Goal: Book appointment/travel/reservation

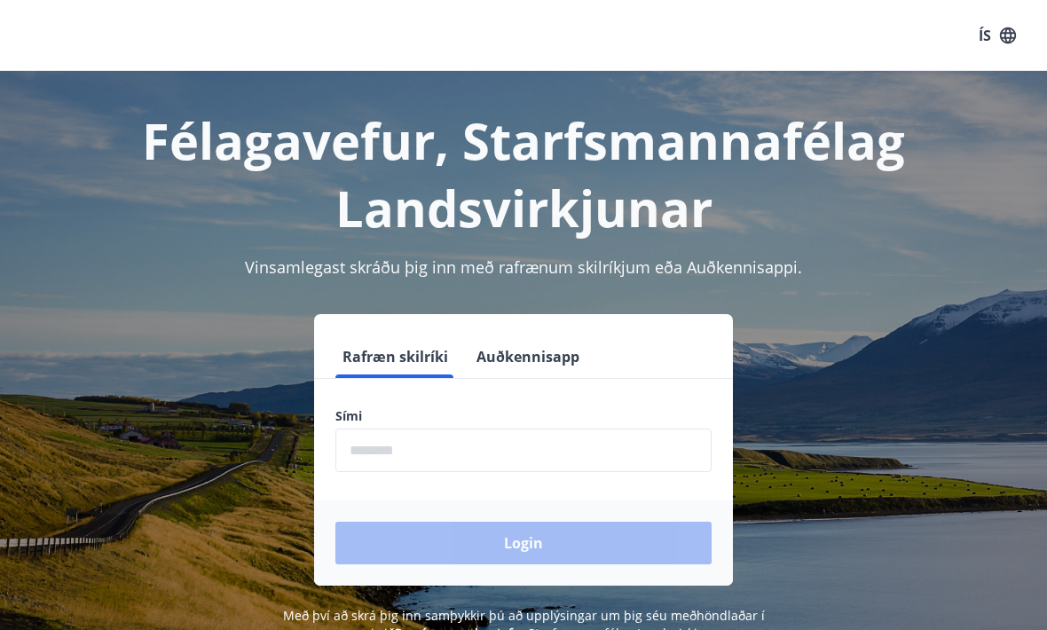
click at [410, 454] on input "phone" at bounding box center [523, 450] width 376 height 43
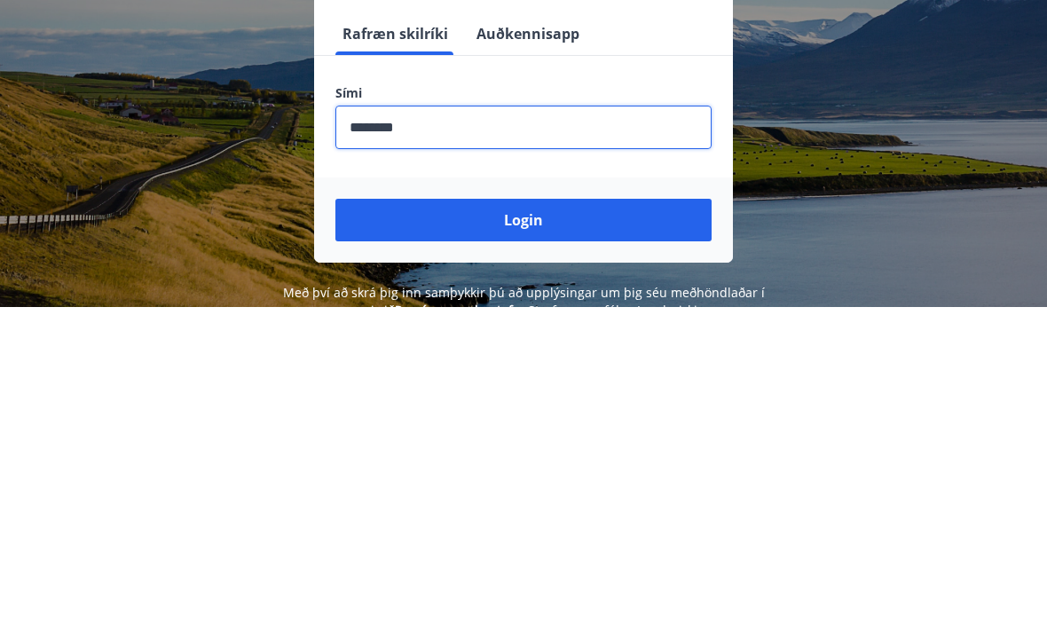
type input "********"
click at [545, 522] on button "Login" at bounding box center [523, 543] width 376 height 43
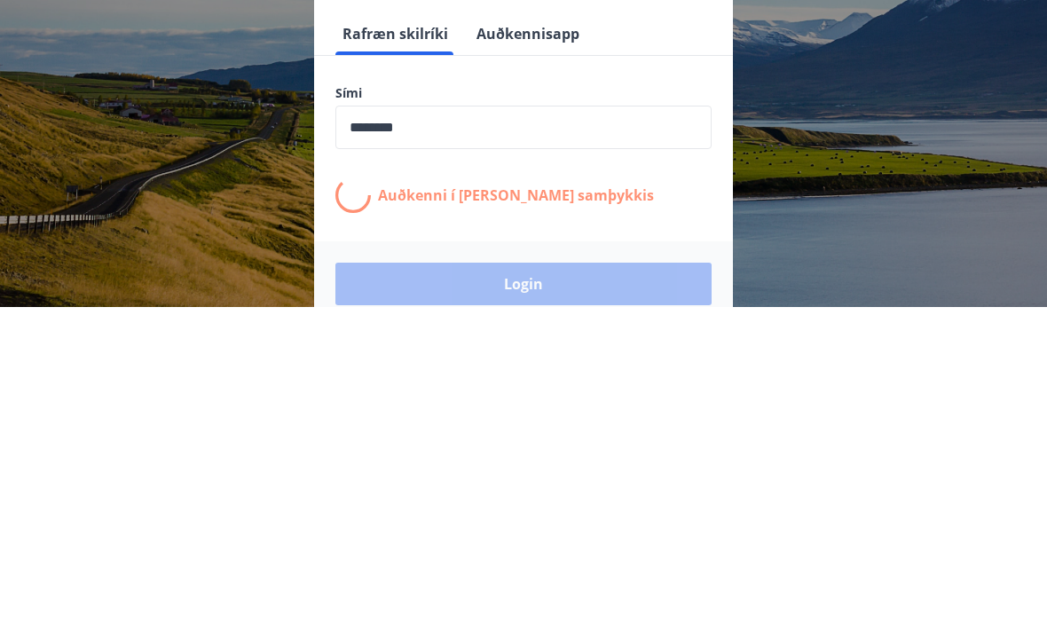
scroll to position [276, 0]
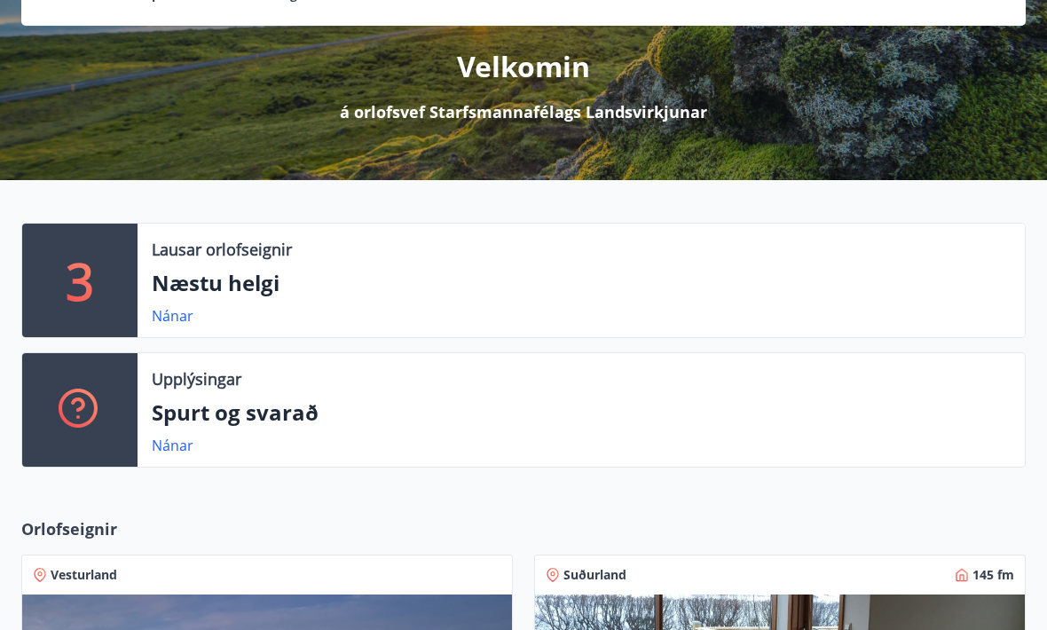
scroll to position [197, 0]
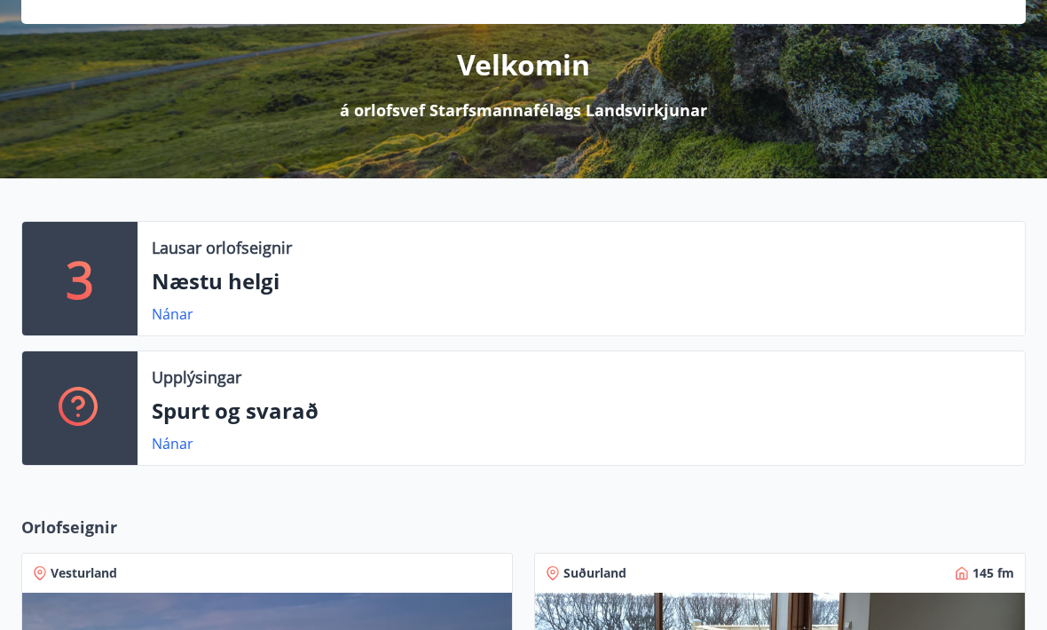
click at [196, 281] on p "Næstu helgi" at bounding box center [581, 281] width 859 height 30
click at [115, 288] on div "3" at bounding box center [79, 279] width 115 height 114
click at [221, 275] on p "Næstu helgi" at bounding box center [581, 281] width 859 height 30
click at [62, 284] on div "3" at bounding box center [79, 279] width 115 height 114
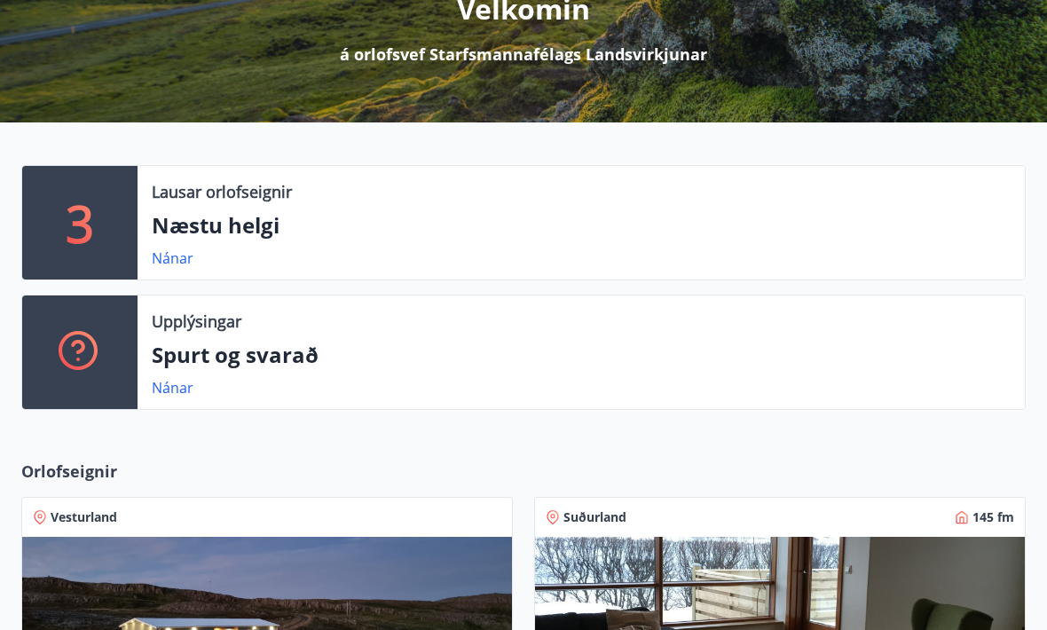
scroll to position [252, 0]
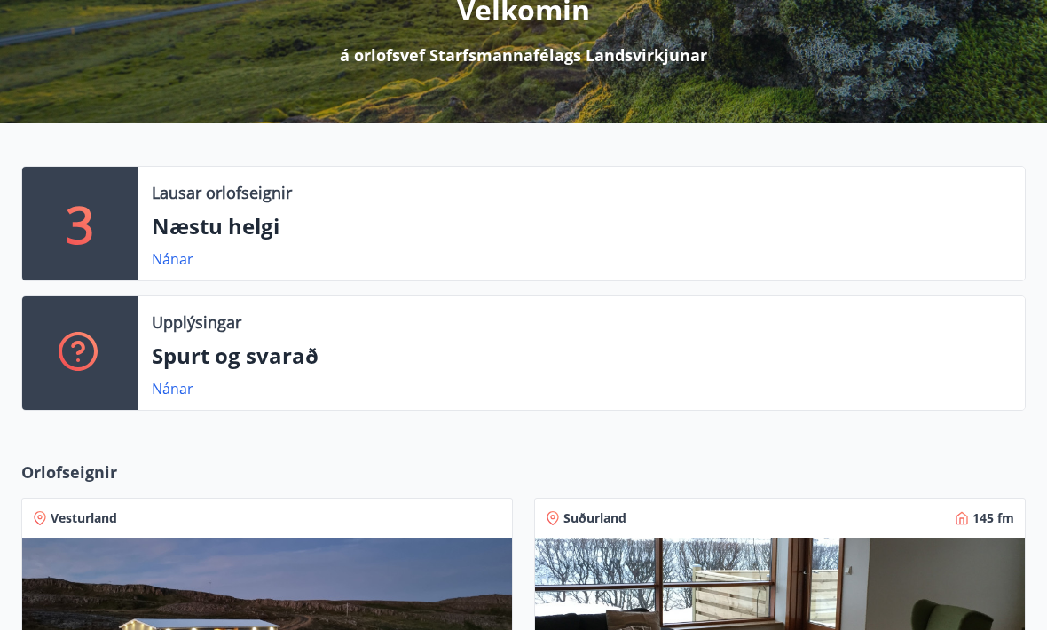
click at [181, 202] on p "Lausar orlofseignir" at bounding box center [222, 192] width 140 height 23
click at [176, 262] on link "Nánar" at bounding box center [173, 259] width 42 height 20
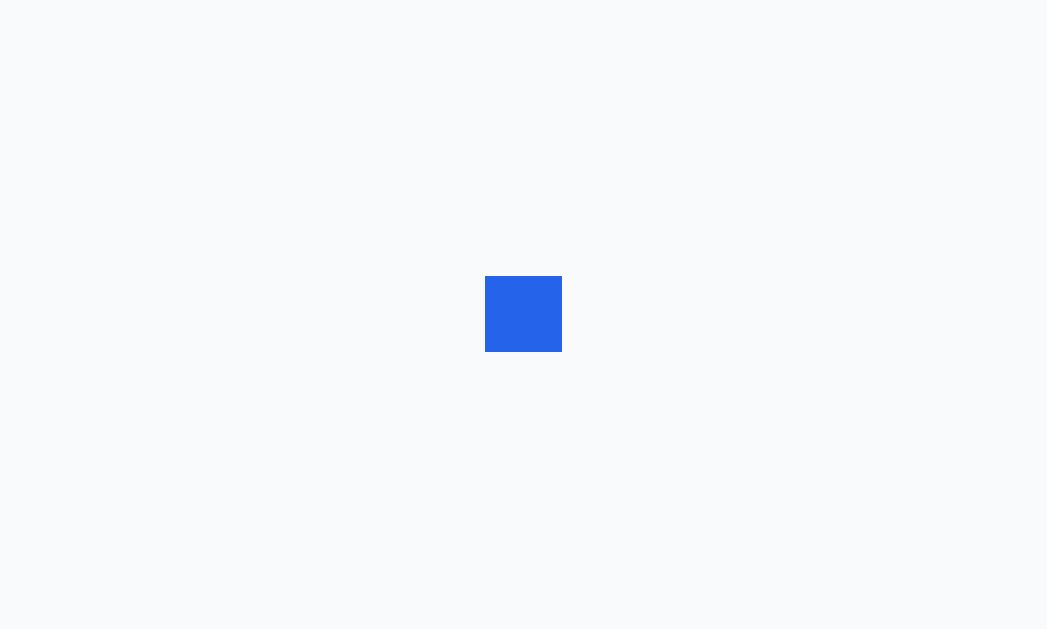
scroll to position [1, 0]
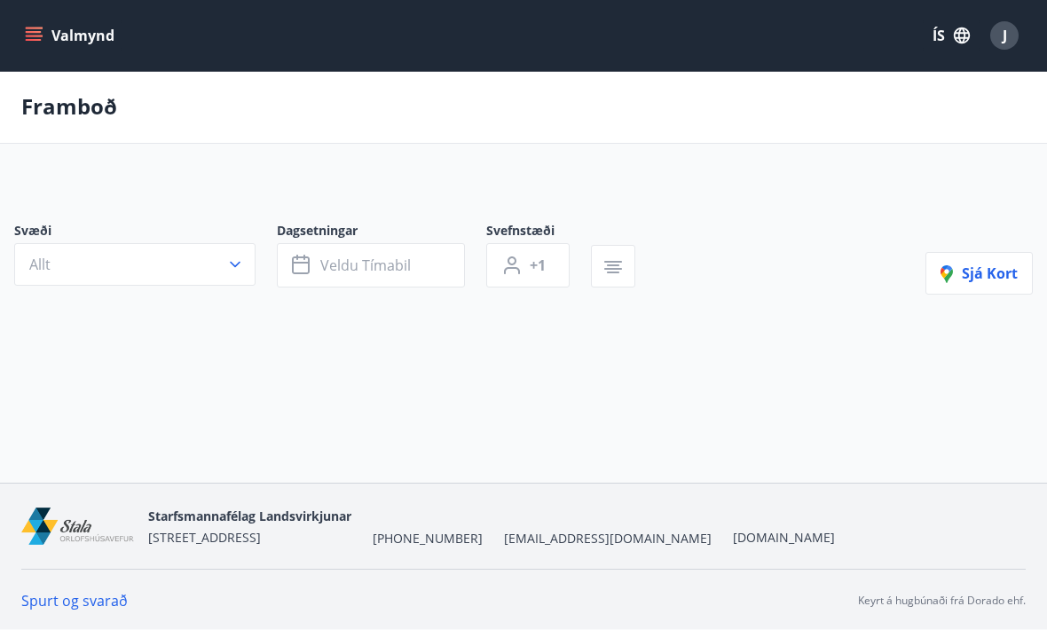
type input "*"
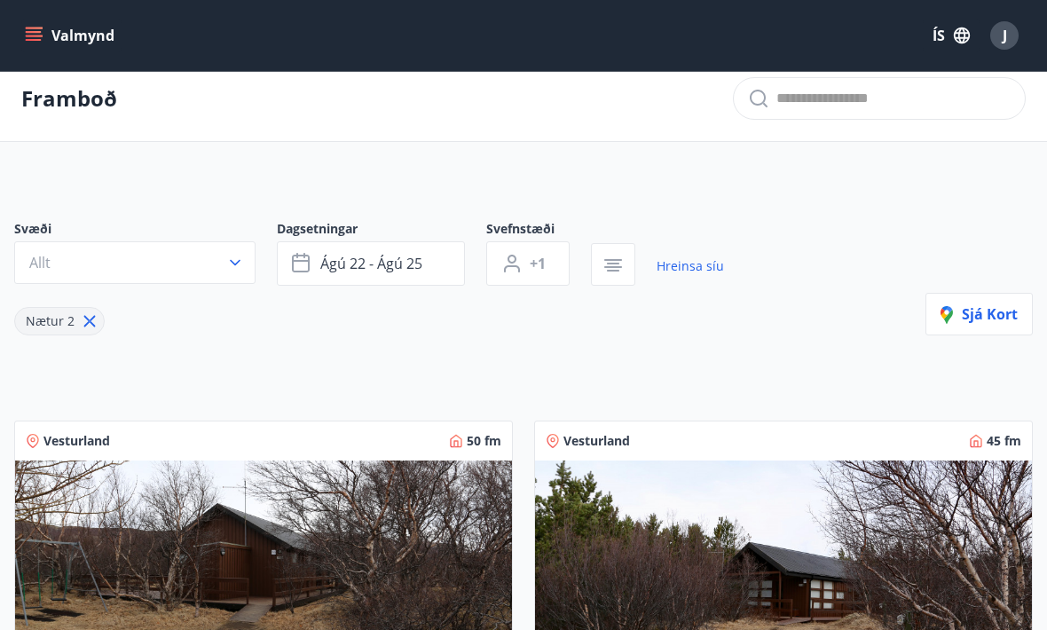
scroll to position [0, 0]
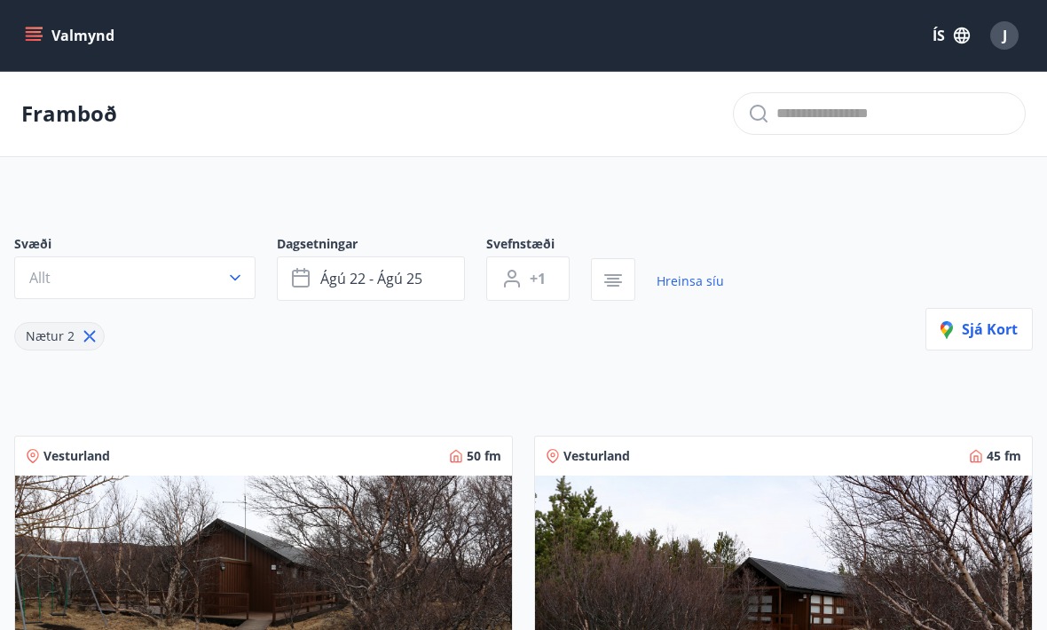
click at [437, 274] on button "ágú 22 - ágú 25" at bounding box center [371, 278] width 188 height 44
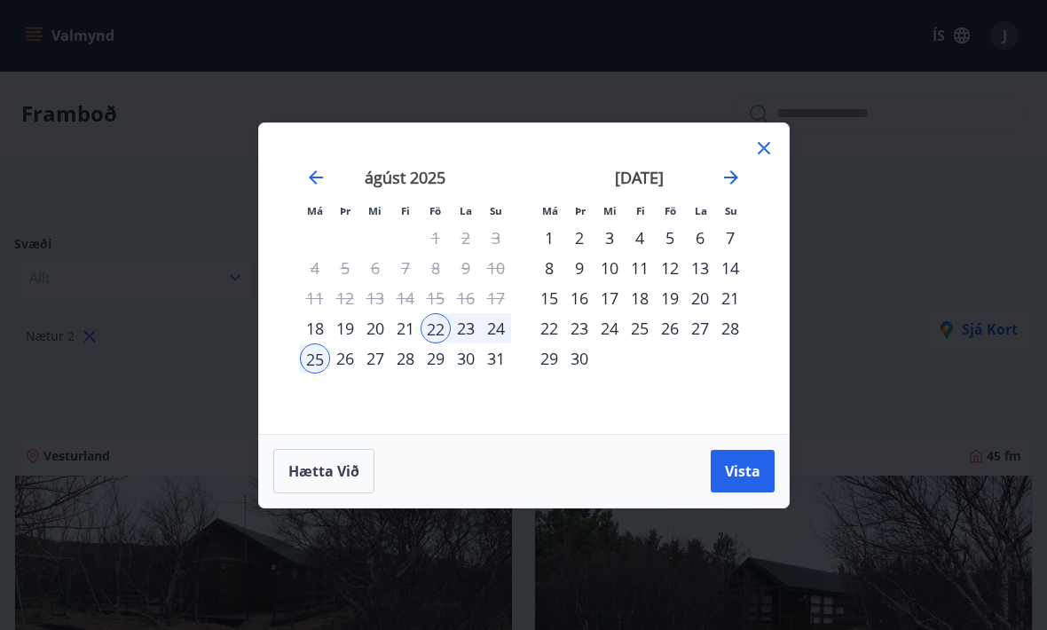
click at [773, 141] on icon at bounding box center [763, 148] width 21 height 21
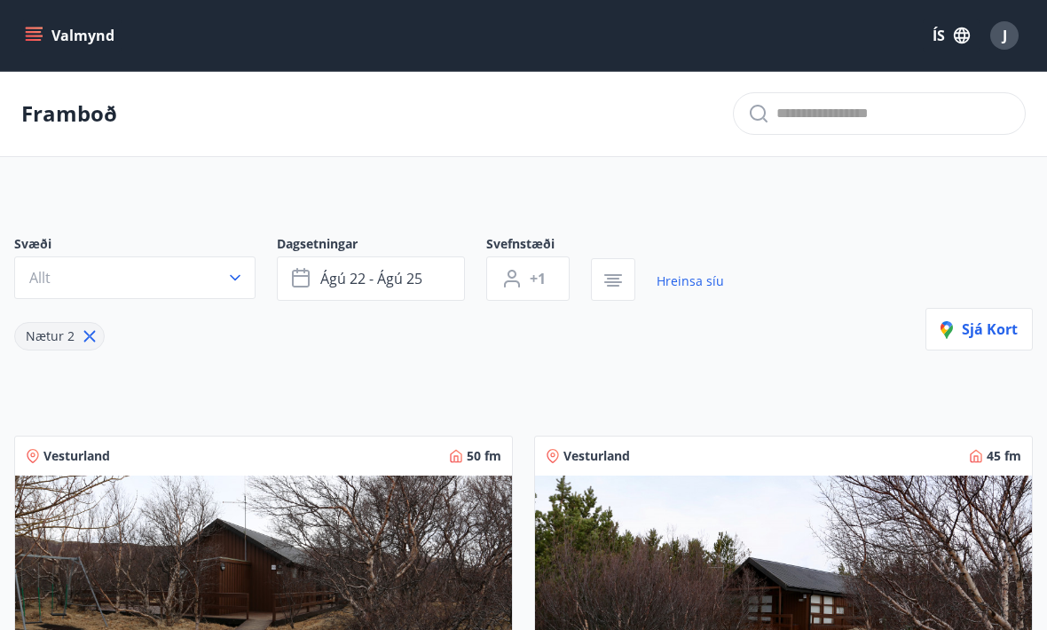
click at [421, 274] on span "ágú 22 - ágú 25" at bounding box center [371, 279] width 102 height 20
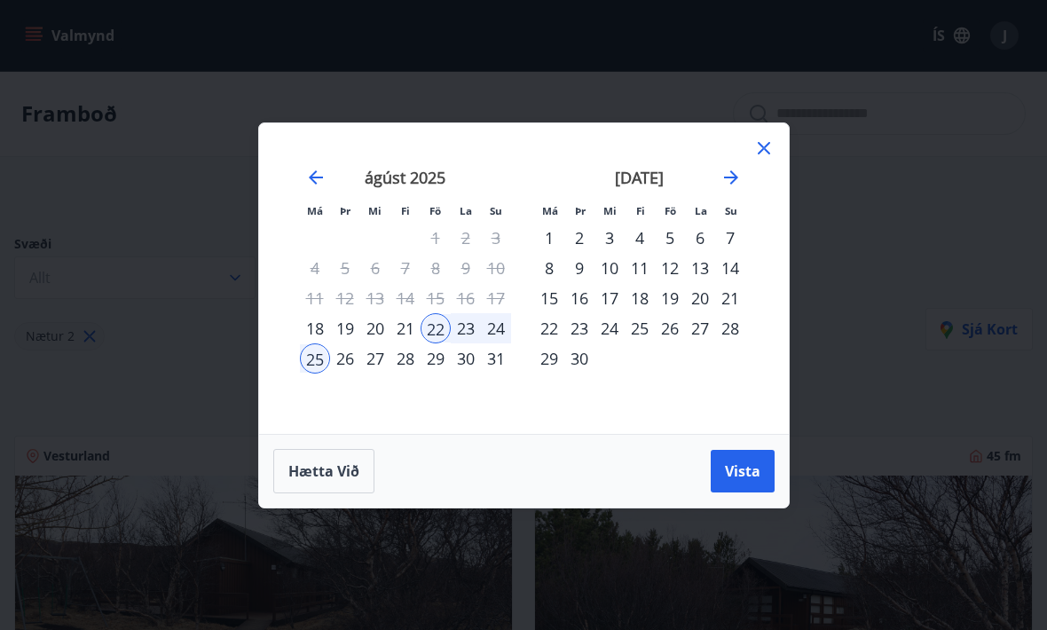
click at [758, 146] on icon at bounding box center [763, 148] width 21 height 21
